Goal: Information Seeking & Learning: Learn about a topic

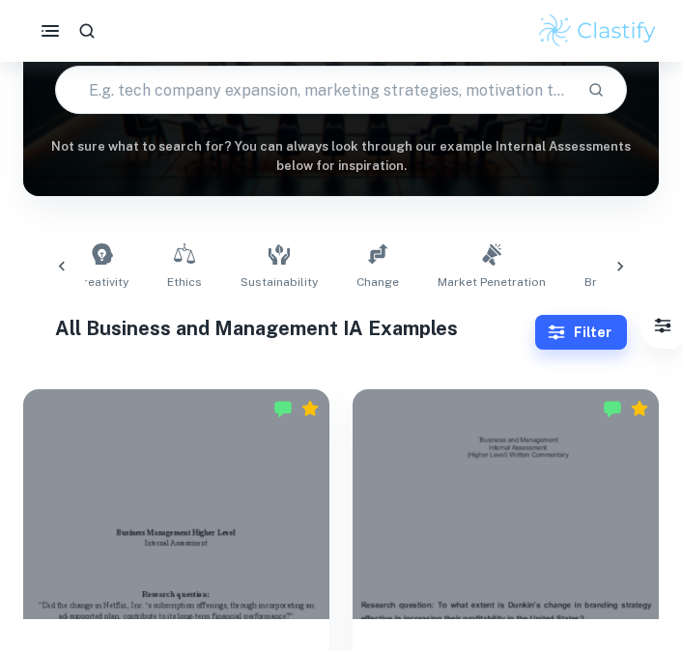
scroll to position [231, 0]
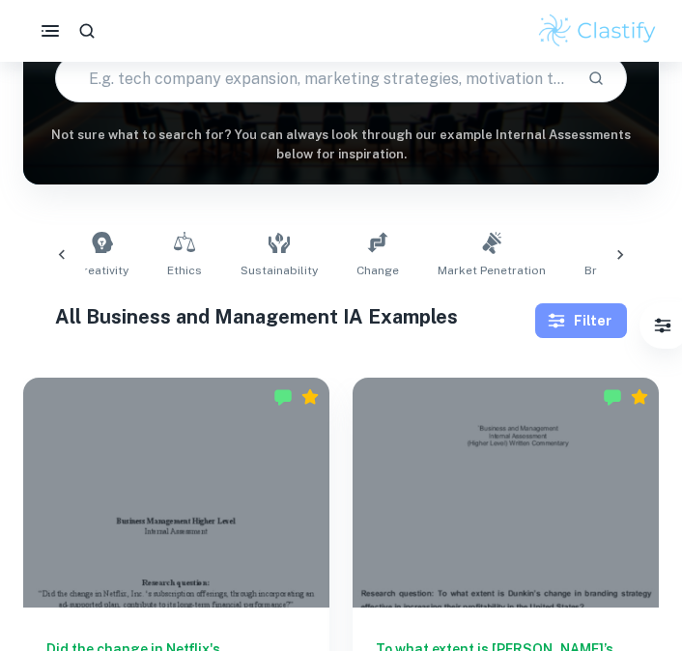
click at [569, 305] on button "Filter" at bounding box center [581, 320] width 92 height 35
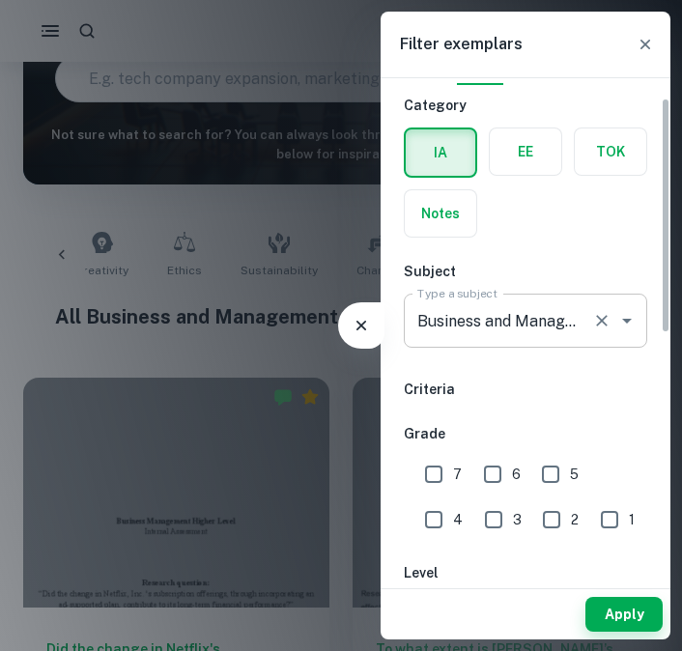
scroll to position [43, 0]
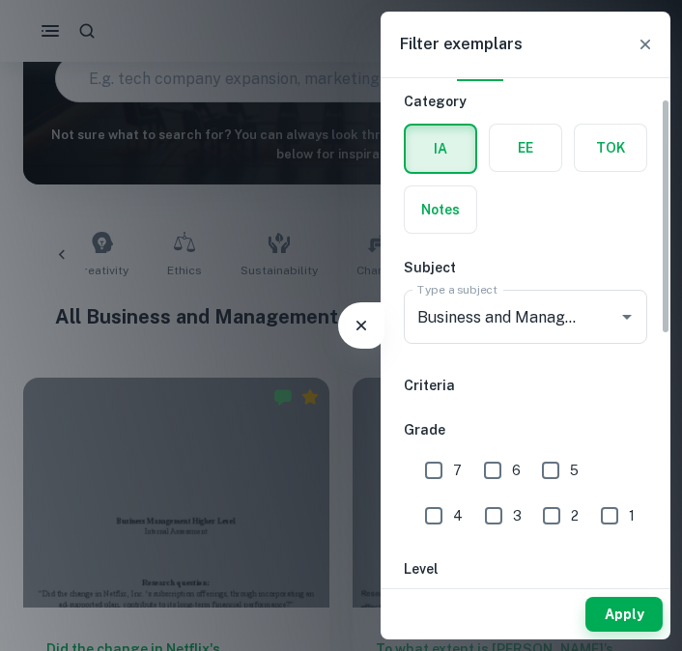
click at [438, 471] on input "7" at bounding box center [434, 470] width 39 height 39
checkbox input "true"
drag, startPoint x: 625, startPoint y: 599, endPoint x: 408, endPoint y: 410, distance: 288.3
click at [625, 599] on button "Apply" at bounding box center [624, 614] width 77 height 35
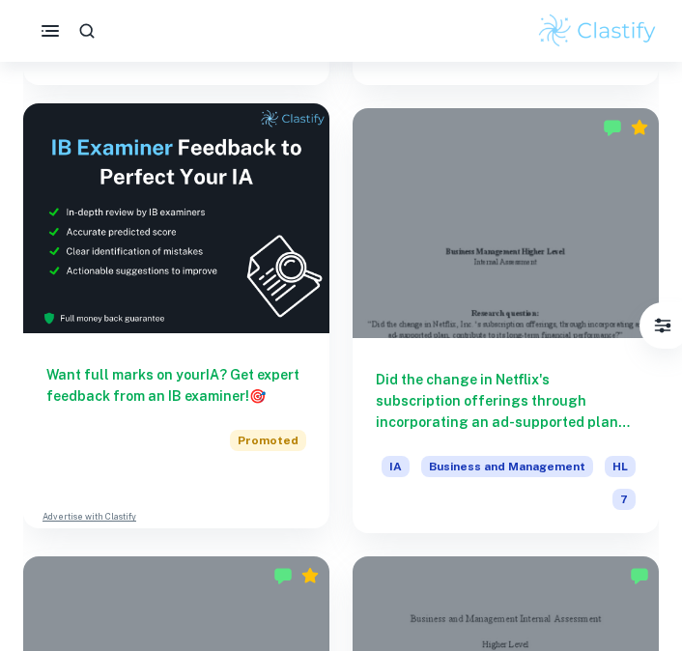
scroll to position [952, 0]
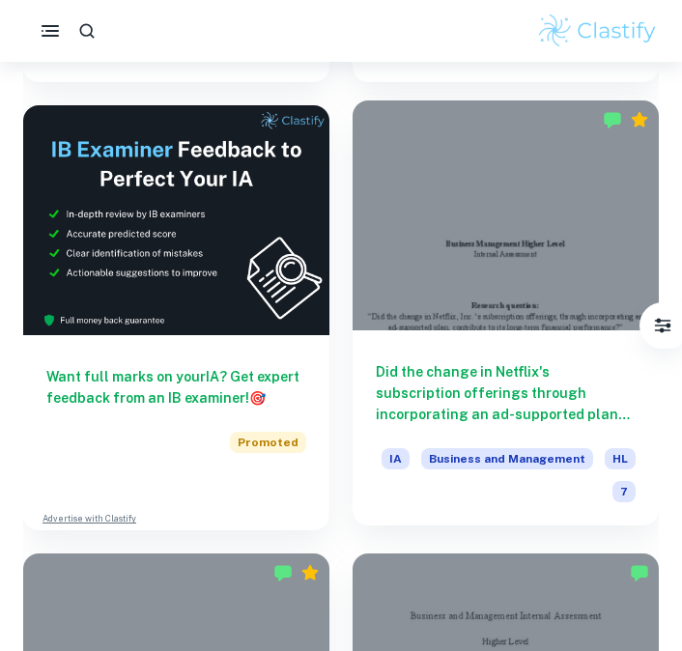
click at [445, 201] on div at bounding box center [506, 215] width 306 height 230
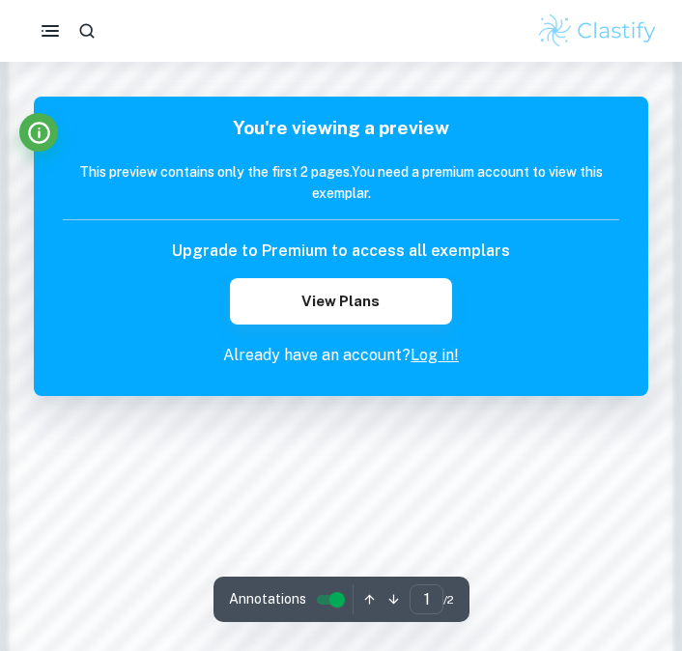
scroll to position [1058, 0]
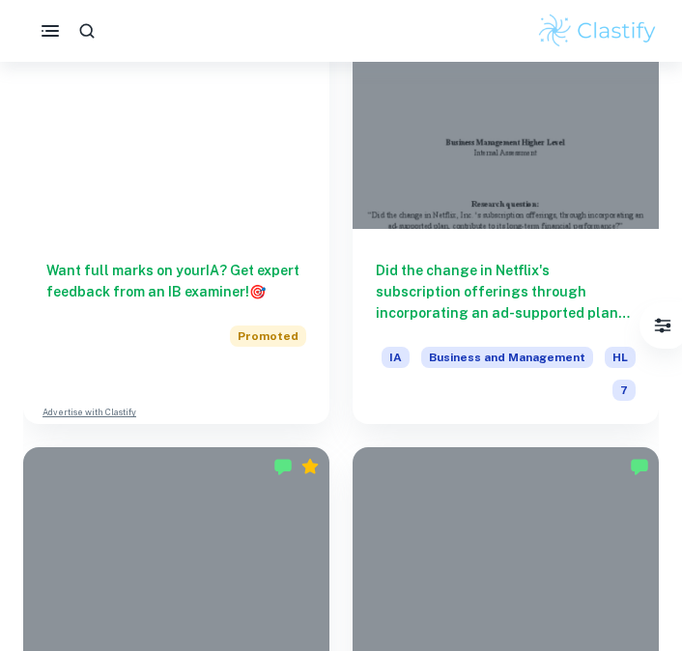
scroll to position [43, 0]
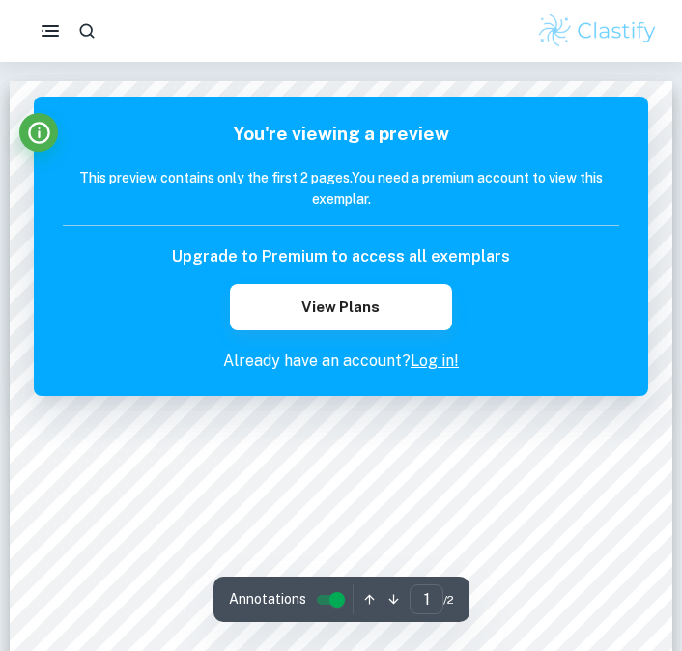
click at [436, 362] on link "Log in!" at bounding box center [435, 361] width 48 height 18
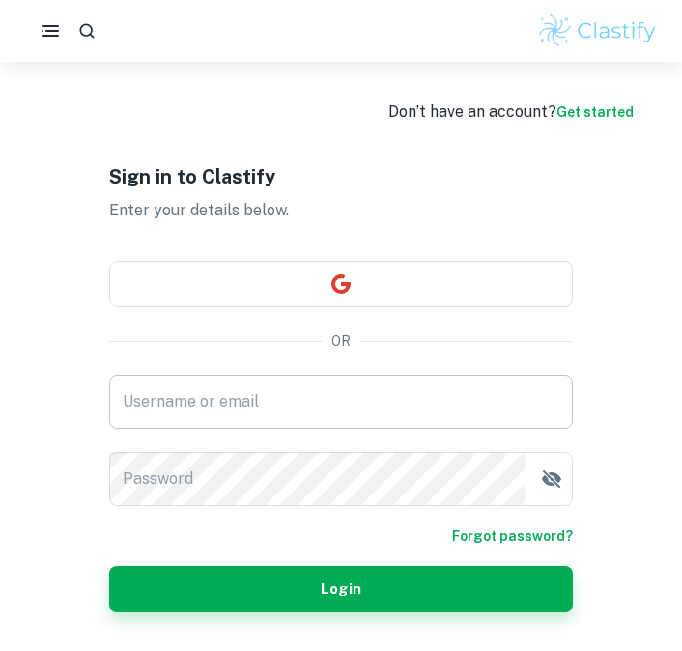
scroll to position [62, 0]
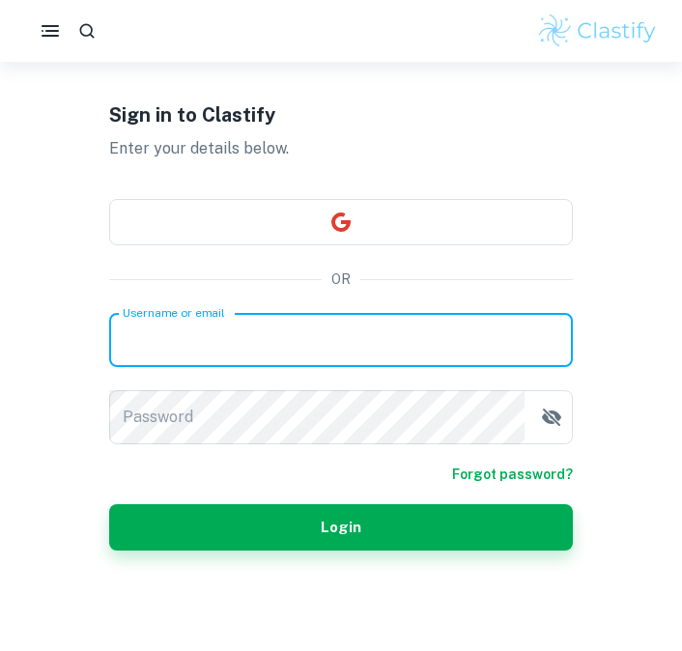
click at [275, 352] on input "Username or email" at bounding box center [341, 340] width 464 height 54
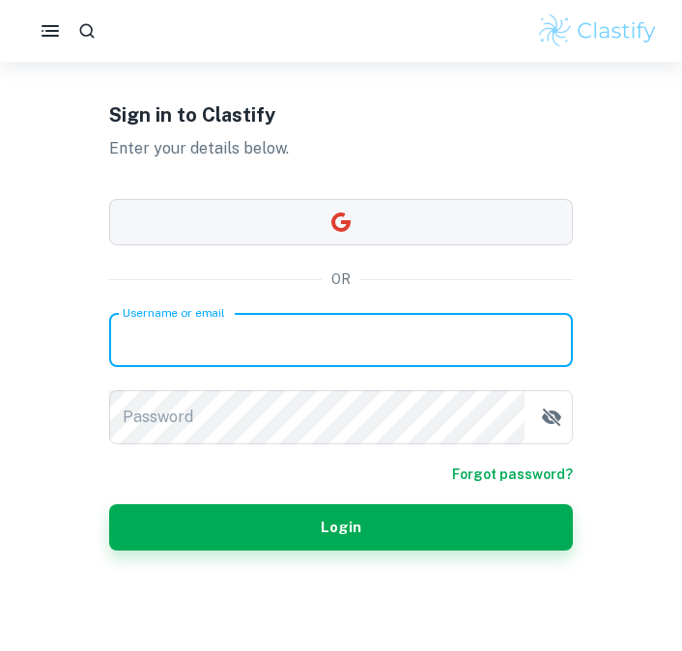
click at [261, 233] on button "button" at bounding box center [341, 222] width 464 height 46
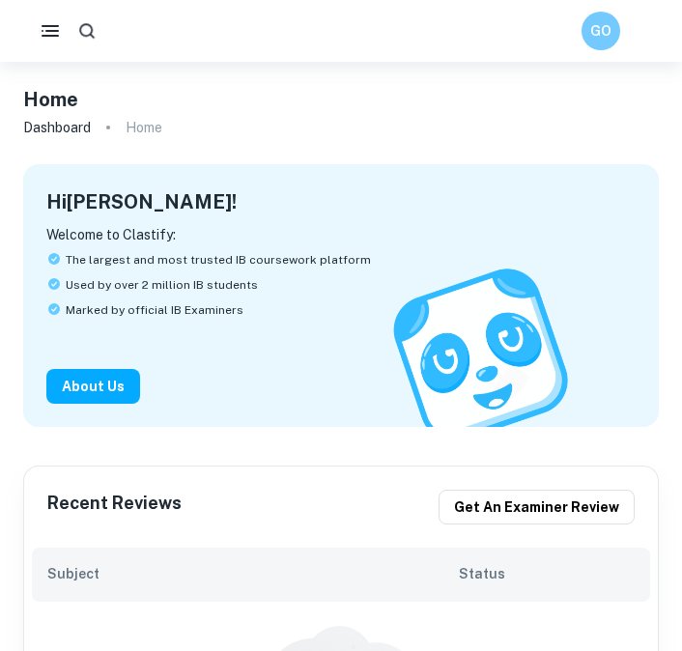
click at [96, 27] on button "button" at bounding box center [87, 31] width 36 height 36
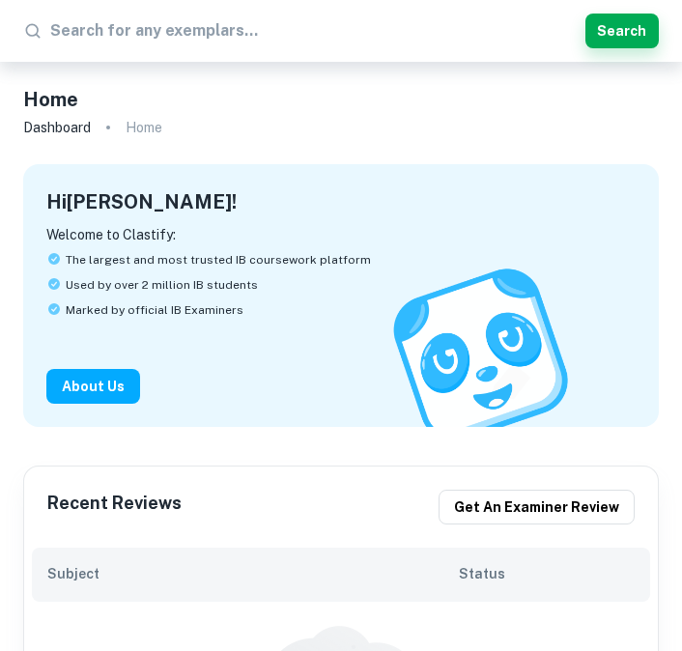
click at [101, 30] on input "text" at bounding box center [314, 30] width 528 height 31
type input "Business iA"
click at [627, 20] on button "Search" at bounding box center [622, 31] width 73 height 35
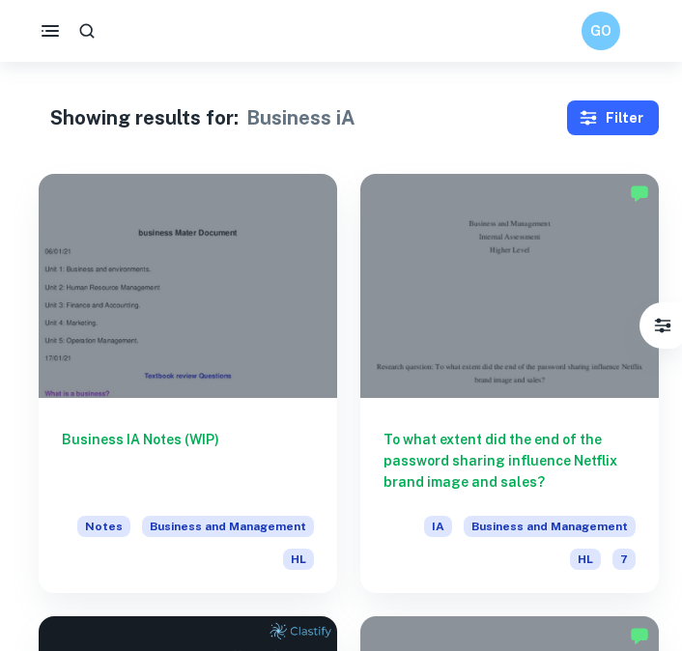
click at [583, 129] on button "Filter" at bounding box center [613, 117] width 92 height 35
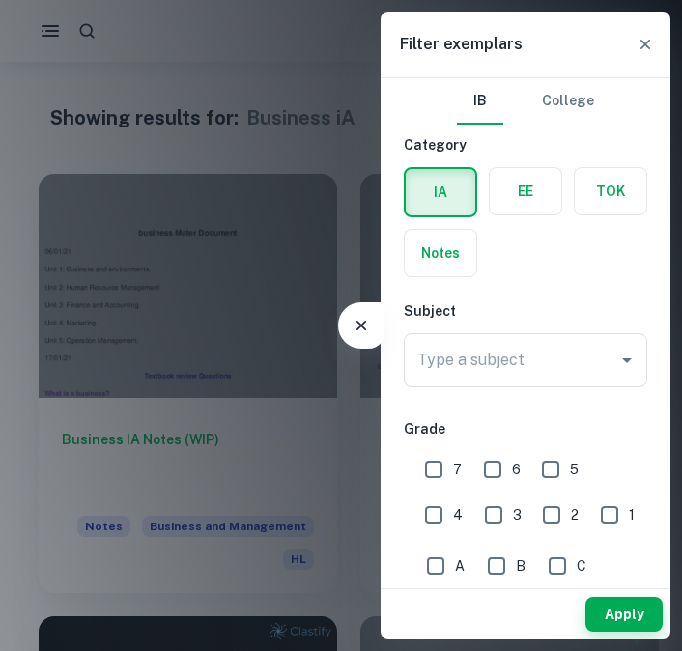
click at [438, 457] on input "7" at bounding box center [434, 469] width 39 height 39
checkbox input "true"
click at [622, 609] on button "Apply" at bounding box center [624, 614] width 77 height 35
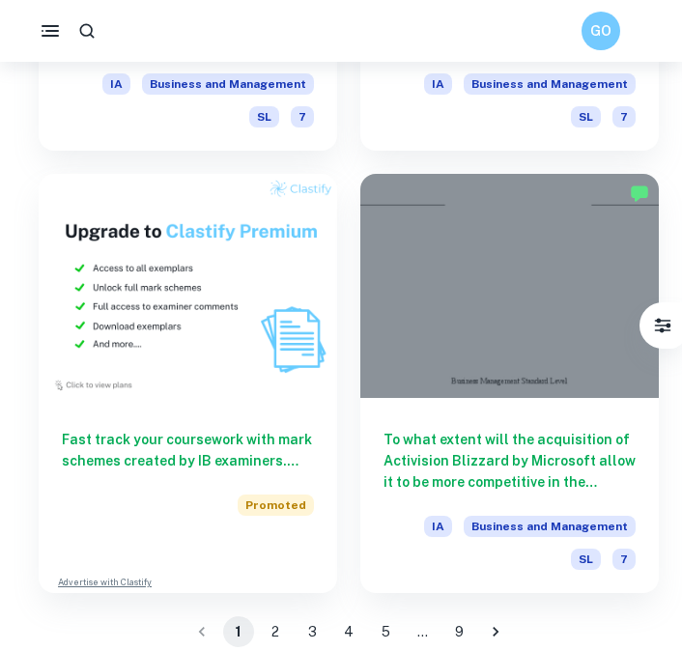
scroll to position [4884, 0]
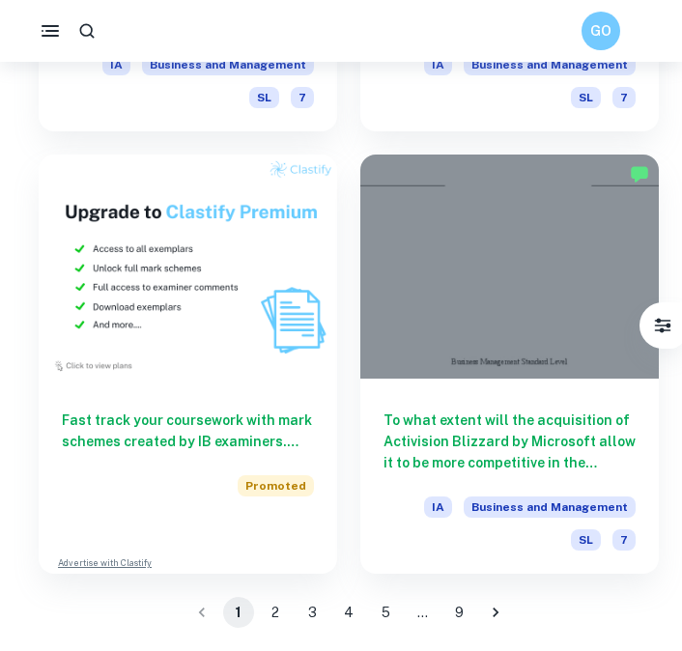
click at [278, 611] on button "2" at bounding box center [275, 612] width 31 height 31
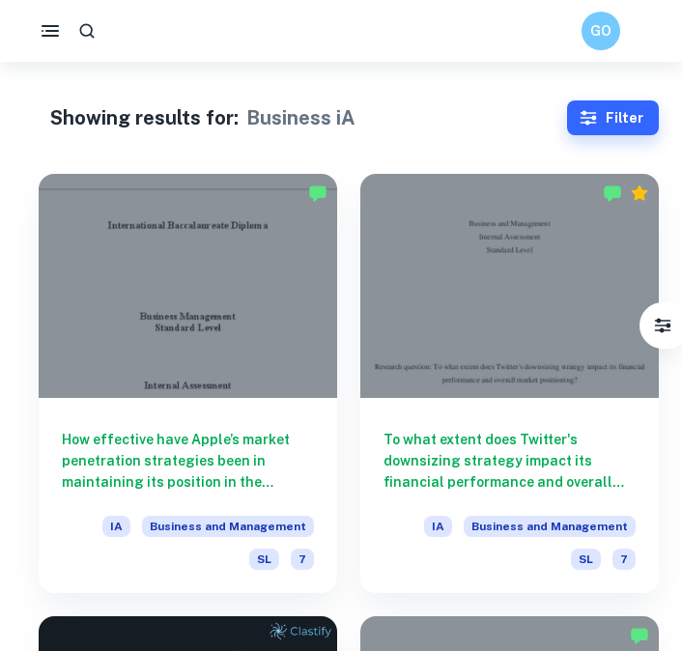
scroll to position [39, 0]
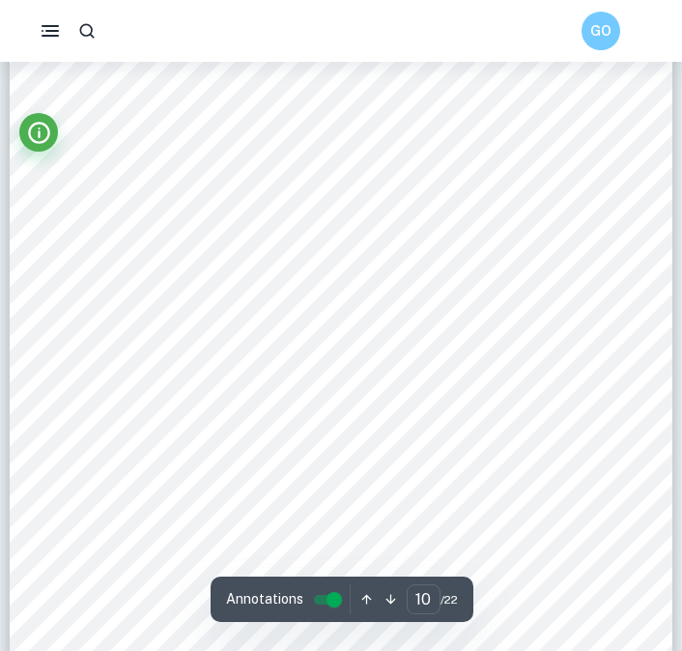
scroll to position [8224, 0]
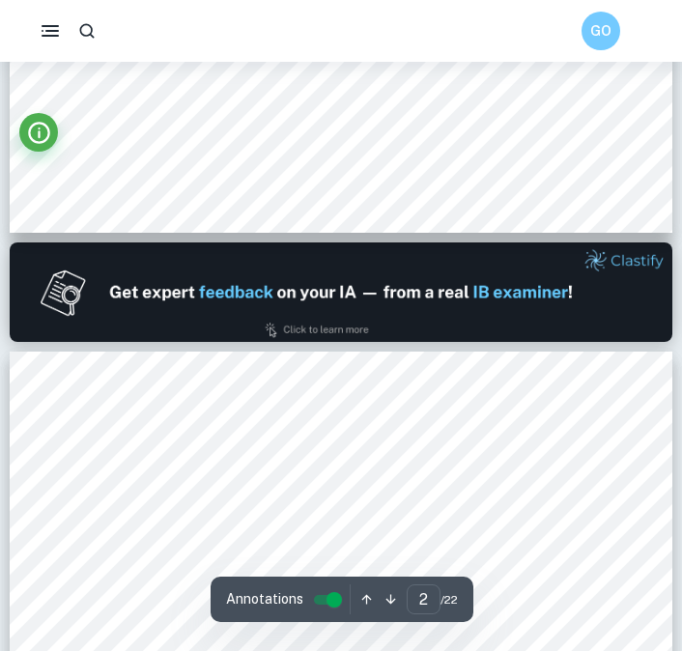
type input "1"
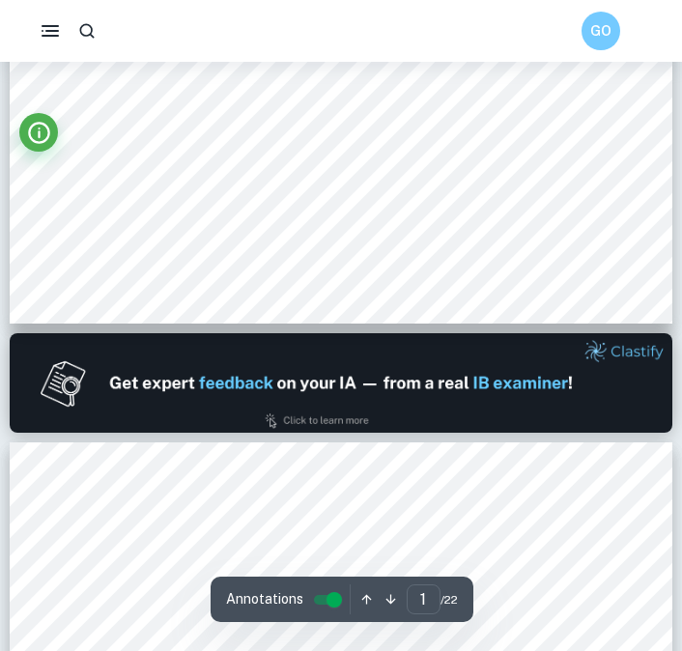
scroll to position [616, 0]
